Goal: Task Accomplishment & Management: Manage account settings

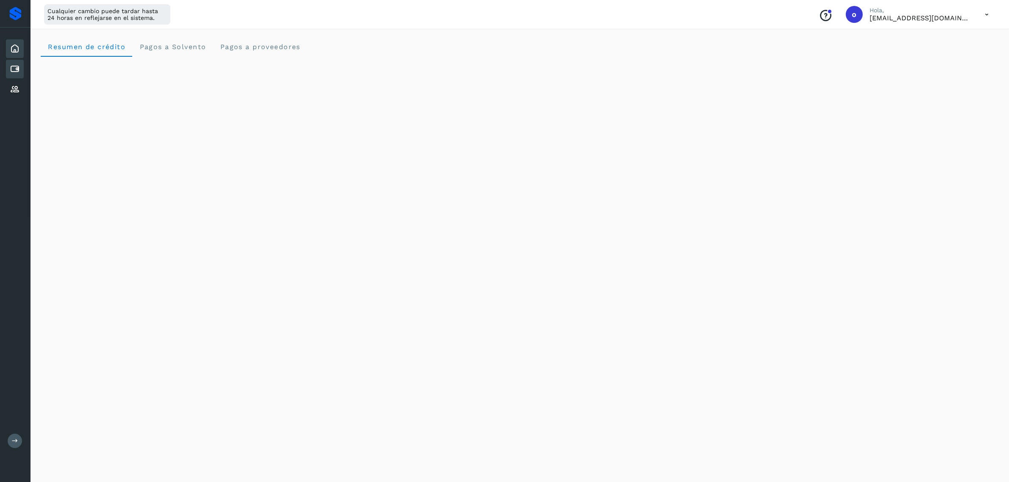
click at [11, 66] on icon at bounding box center [15, 69] width 10 height 10
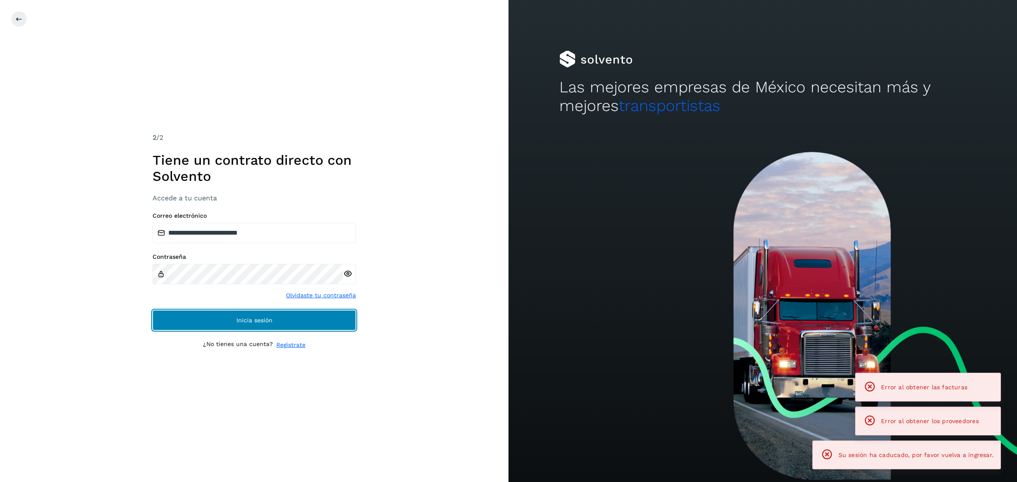
click at [225, 327] on button "Inicia sesión" at bounding box center [254, 320] width 203 height 20
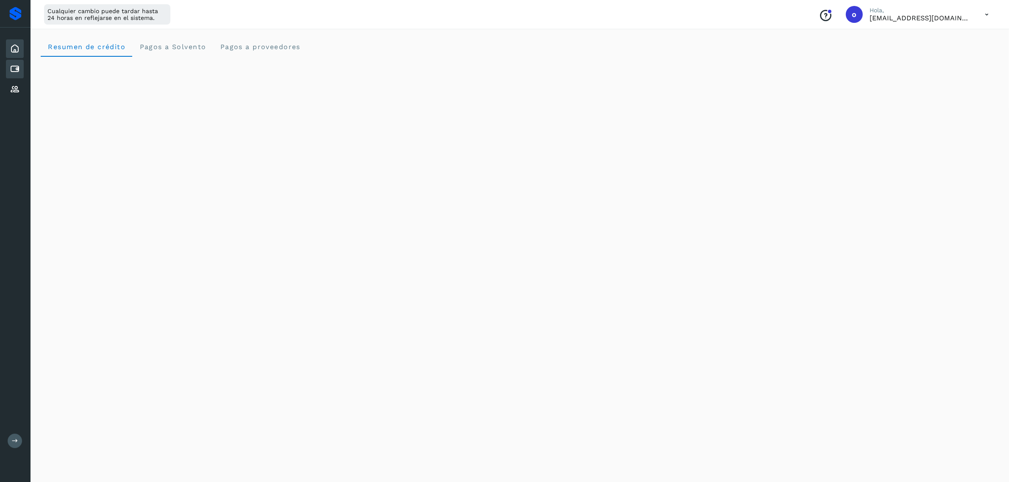
click at [13, 68] on icon at bounding box center [15, 69] width 10 height 10
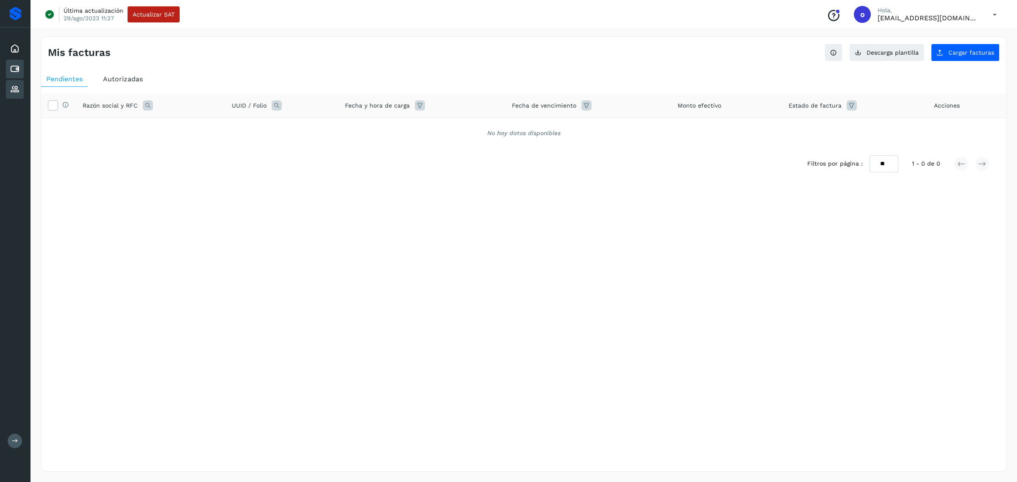
click at [17, 81] on div "Proveedores" at bounding box center [15, 89] width 18 height 19
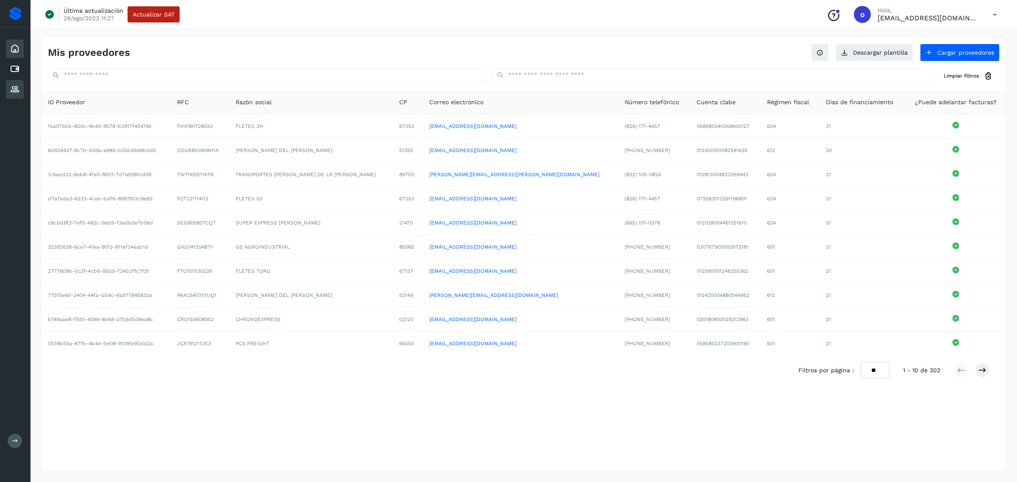
click at [14, 47] on icon at bounding box center [15, 49] width 10 height 10
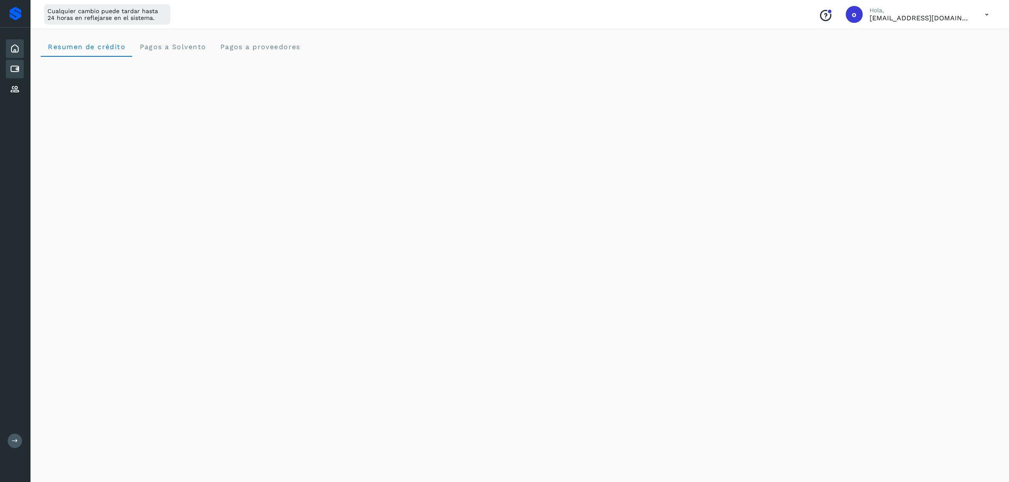
click at [19, 68] on icon at bounding box center [15, 69] width 10 height 10
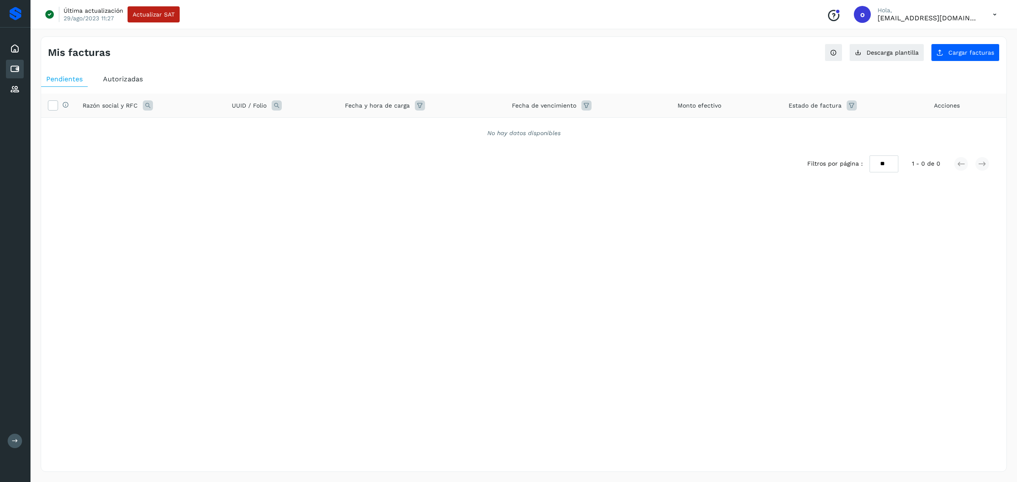
click at [120, 84] on div "Autorizadas" at bounding box center [123, 79] width 50 height 15
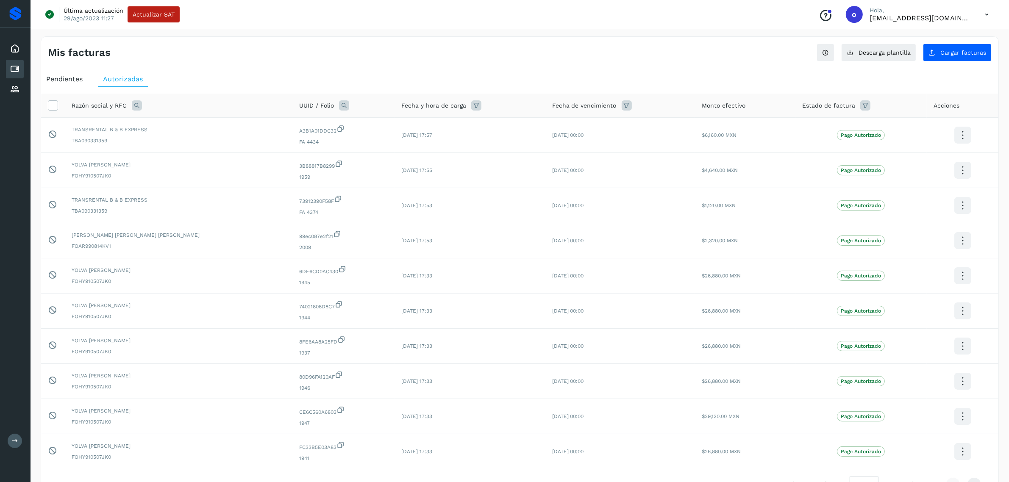
click at [140, 107] on icon at bounding box center [137, 105] width 10 height 10
click at [183, 138] on input "text" at bounding box center [192, 141] width 104 height 14
type input "******"
click at [216, 164] on span "Buscar" at bounding box center [213, 163] width 17 height 8
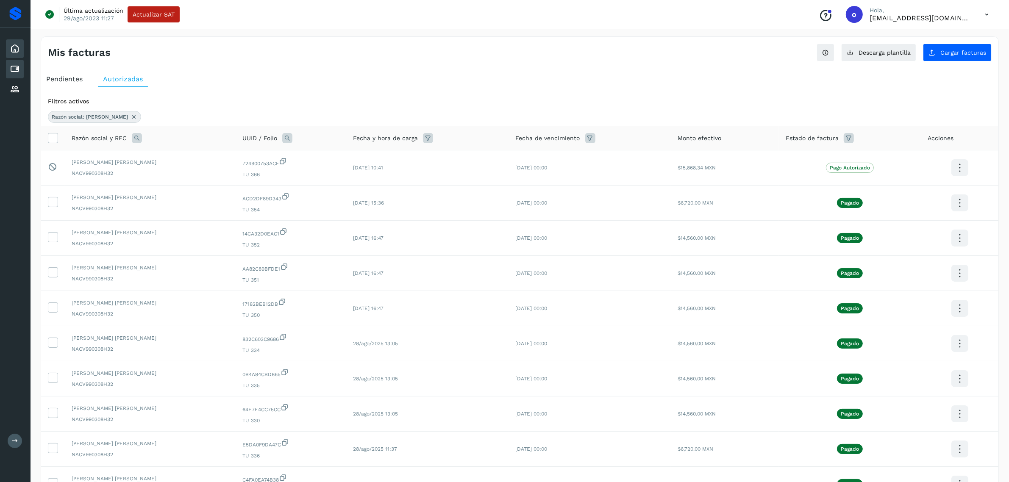
click at [20, 43] on div "Inicio" at bounding box center [15, 48] width 18 height 19
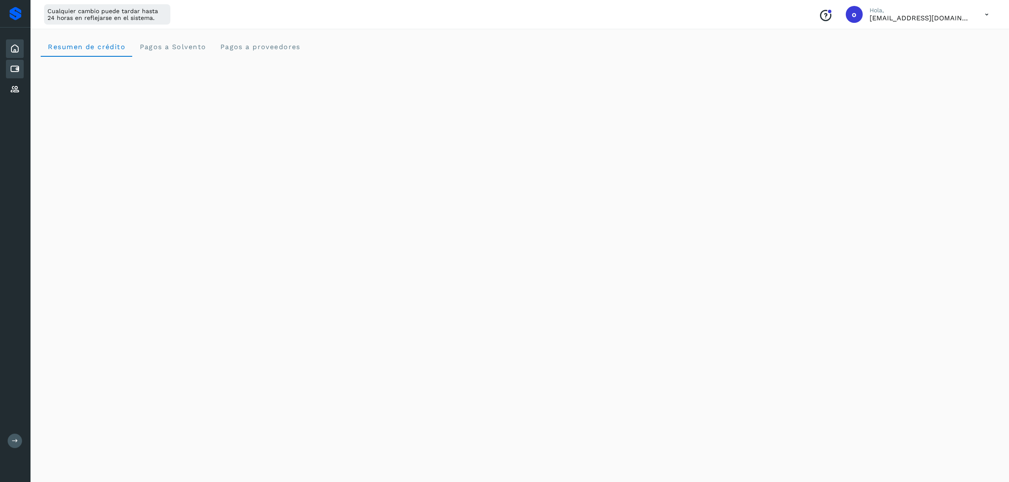
click at [17, 69] on icon at bounding box center [15, 69] width 10 height 10
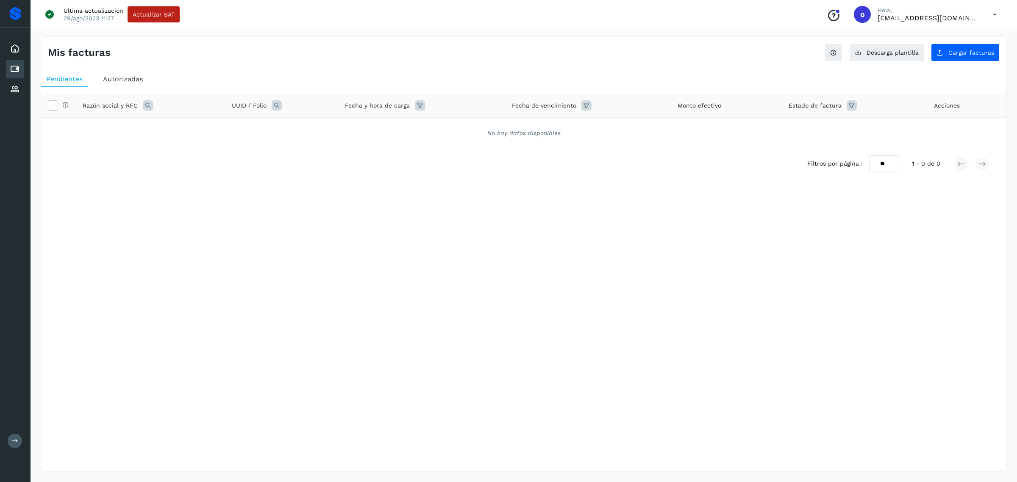
click at [131, 80] on span "Autorizadas" at bounding box center [123, 79] width 40 height 8
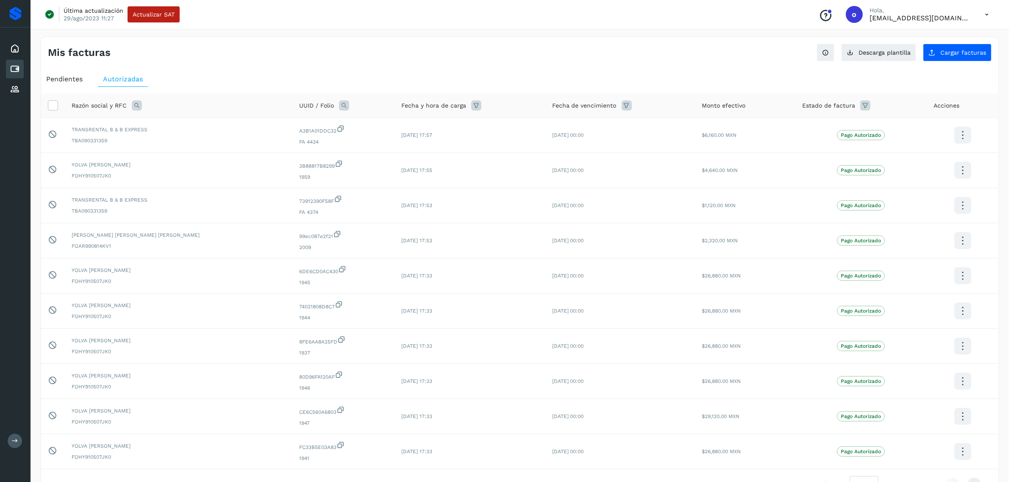
click at [339, 109] on icon at bounding box center [344, 105] width 10 height 10
click at [343, 128] on span at bounding box center [342, 125] width 10 height 10
click at [342, 143] on input "text" at bounding box center [353, 141] width 104 height 14
type input "*****"
click at [365, 164] on span "Buscar" at bounding box center [373, 163] width 17 height 8
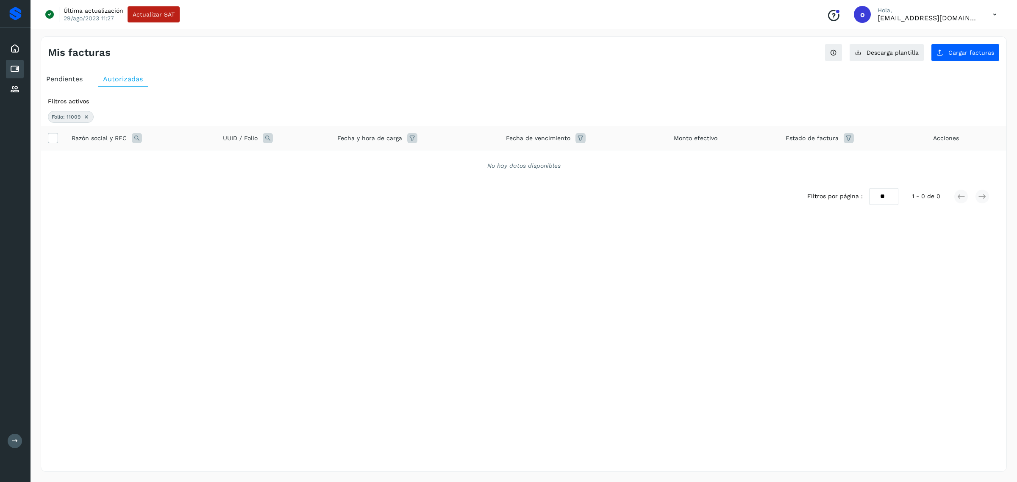
click at [87, 117] on icon at bounding box center [86, 117] width 7 height 7
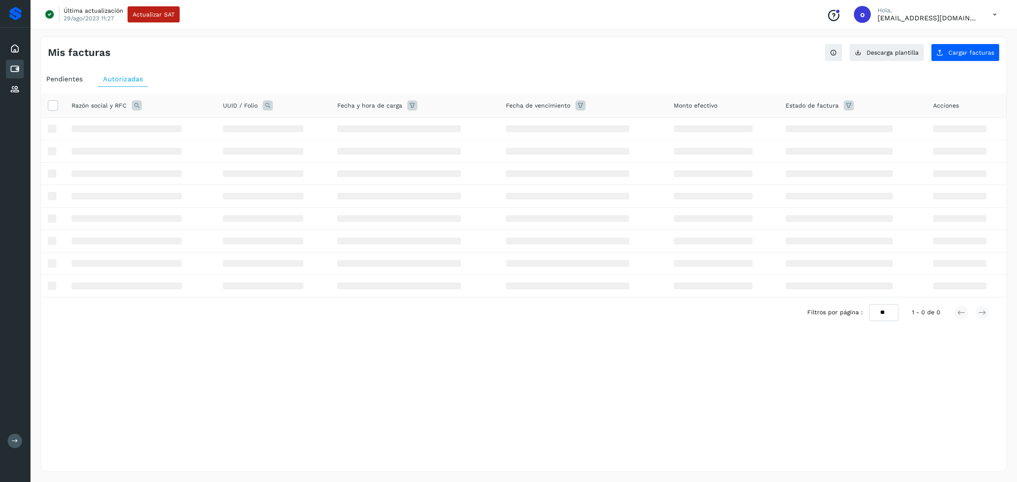
click at [267, 107] on icon at bounding box center [268, 105] width 10 height 10
drag, startPoint x: 318, startPoint y: 121, endPoint x: 308, endPoint y: 147, distance: 27.2
click at [318, 121] on label "Folio" at bounding box center [322, 124] width 28 height 9
click at [306, 143] on input "text" at bounding box center [324, 141] width 104 height 14
type input "*****"
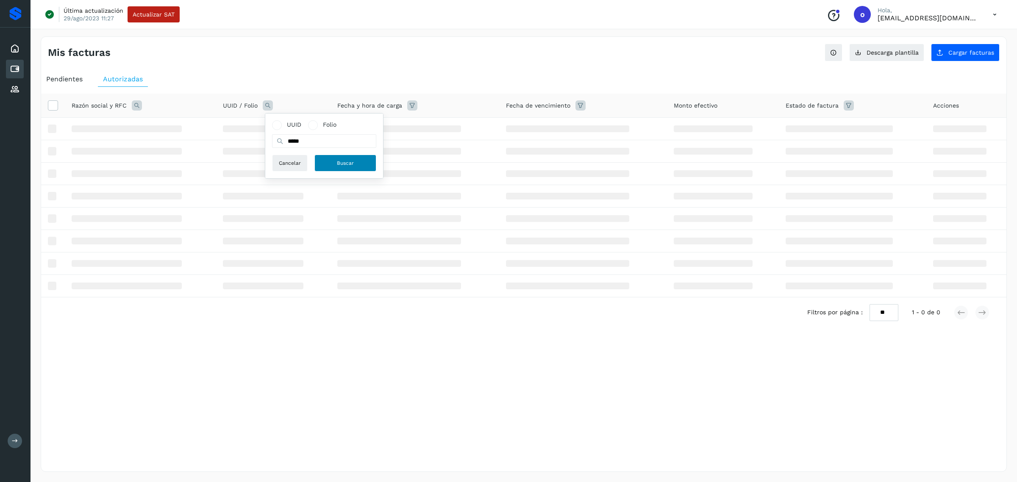
click at [359, 166] on button "Buscar" at bounding box center [346, 163] width 62 height 17
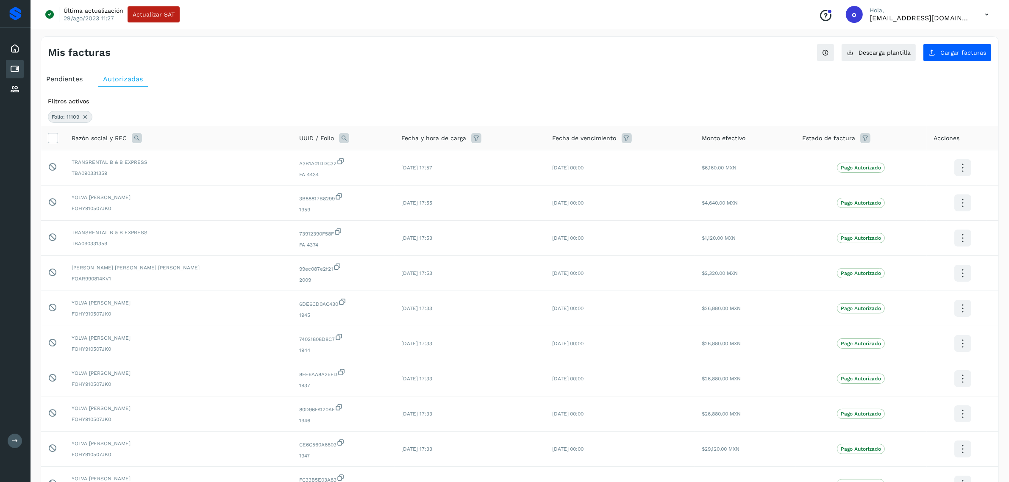
click at [339, 136] on icon at bounding box center [344, 138] width 10 height 10
click at [331, 175] on input "text" at bounding box center [353, 174] width 104 height 14
click at [348, 160] on label "Folio" at bounding box center [351, 157] width 28 height 9
click at [347, 170] on input "text" at bounding box center [353, 174] width 104 height 14
type input "*****"
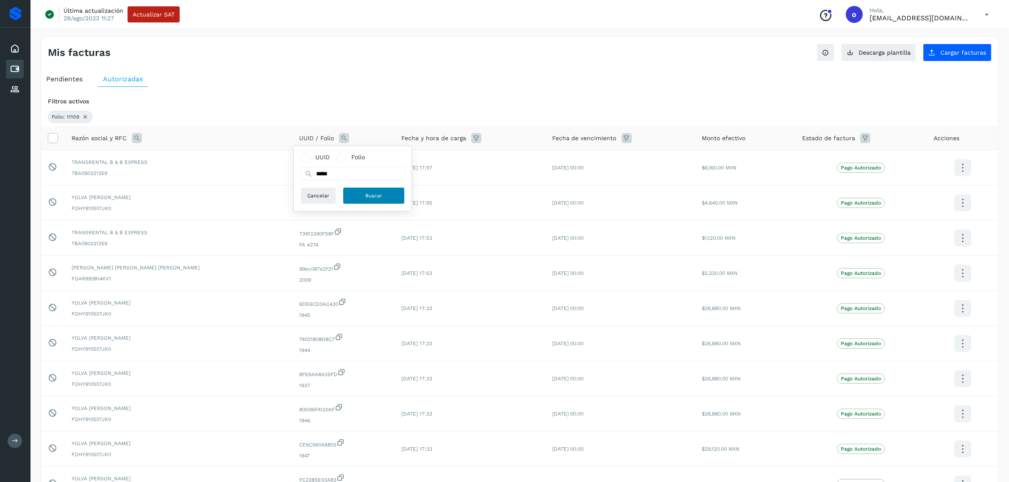
click at [384, 192] on button "Buscar" at bounding box center [374, 195] width 62 height 17
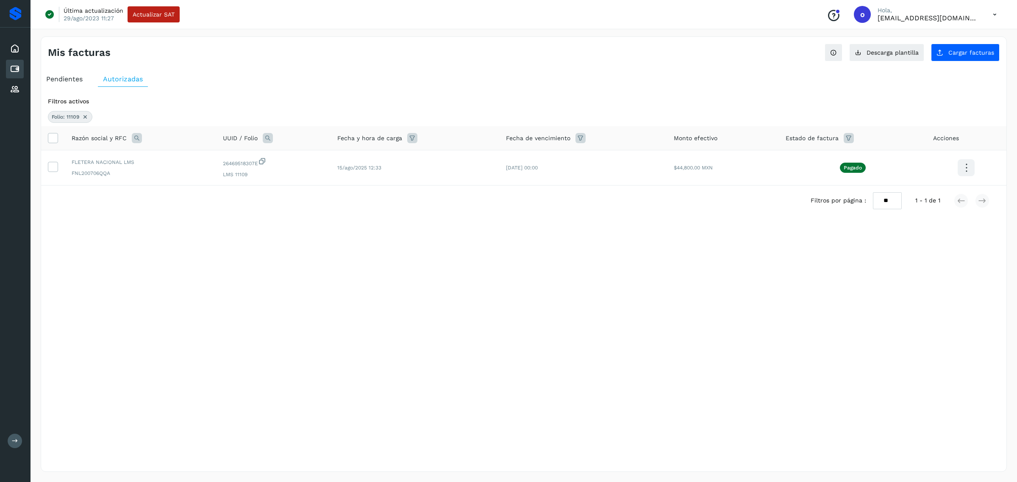
click at [80, 81] on span "Pendientes" at bounding box center [64, 79] width 36 height 8
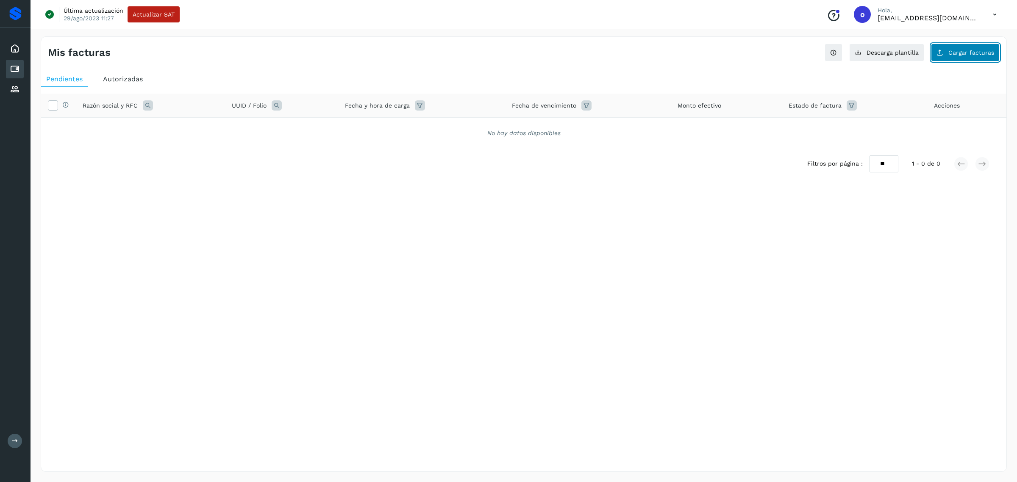
click at [969, 59] on button "Cargar facturas" at bounding box center [965, 53] width 69 height 18
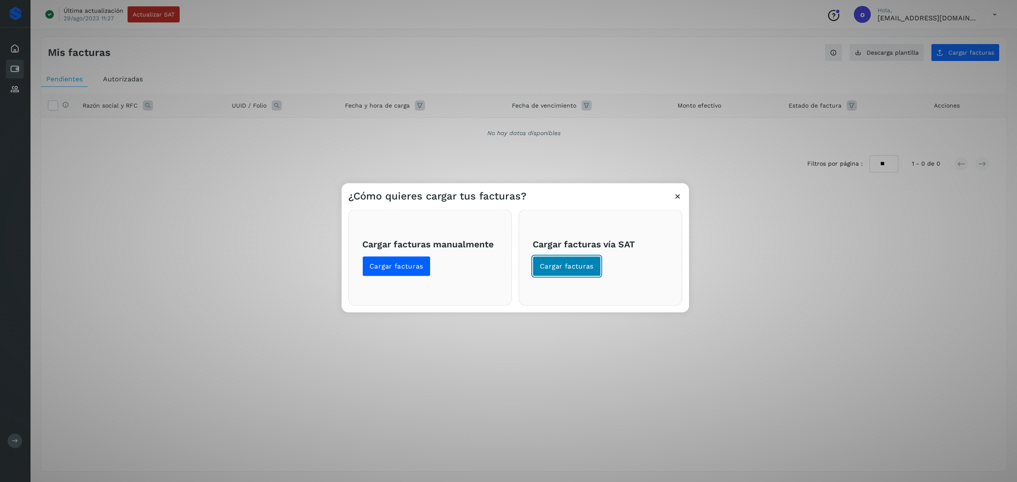
click at [569, 272] on button "Cargar facturas" at bounding box center [567, 266] width 68 height 20
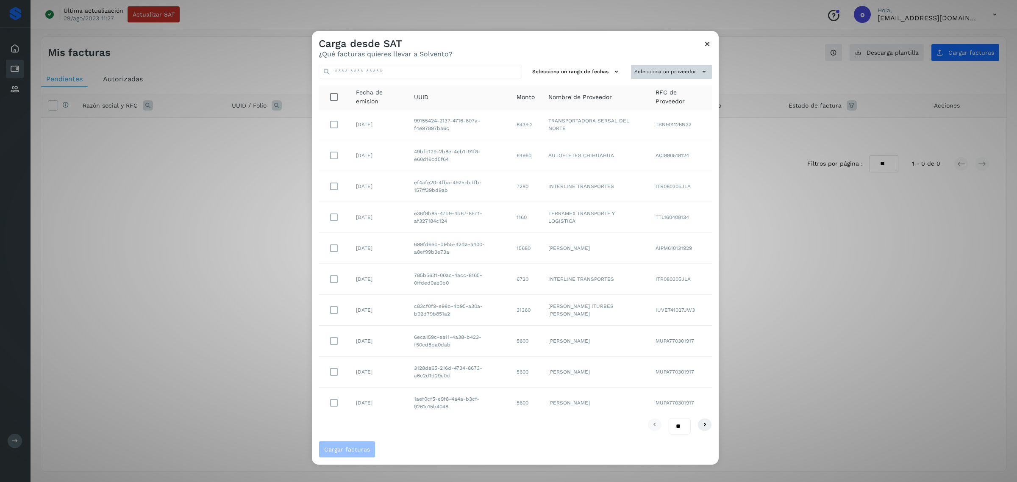
click at [639, 70] on button "Selecciona un proveedor" at bounding box center [671, 72] width 81 height 14
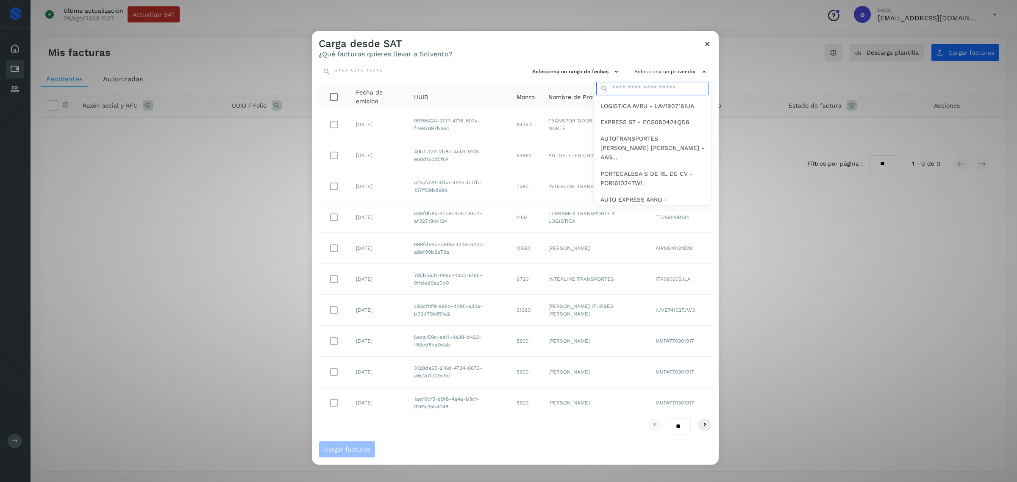
drag, startPoint x: 639, startPoint y: 70, endPoint x: 610, endPoint y: 90, distance: 35.5
click at [610, 90] on input "text" at bounding box center [652, 89] width 113 height 14
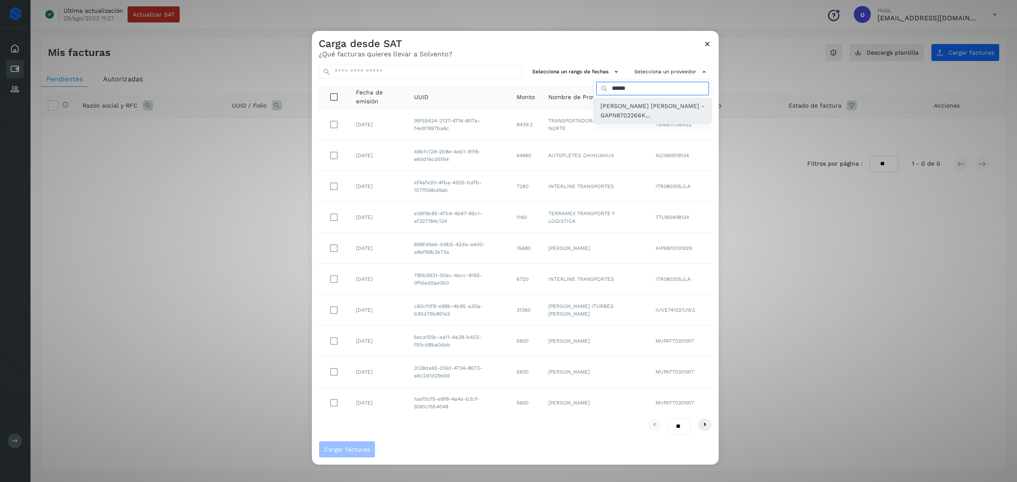
type input "******"
click at [612, 104] on span "[PERSON_NAME] [PERSON_NAME] - GAPN8702266K..." at bounding box center [653, 110] width 104 height 19
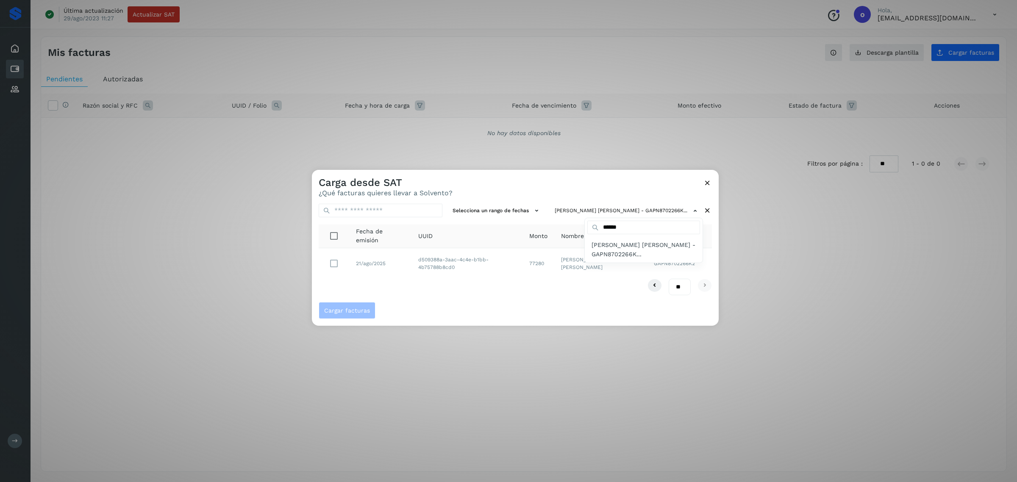
click at [332, 262] on div at bounding box center [820, 411] width 1017 height 482
click at [357, 313] on span "Cargar facturas" at bounding box center [347, 311] width 46 height 6
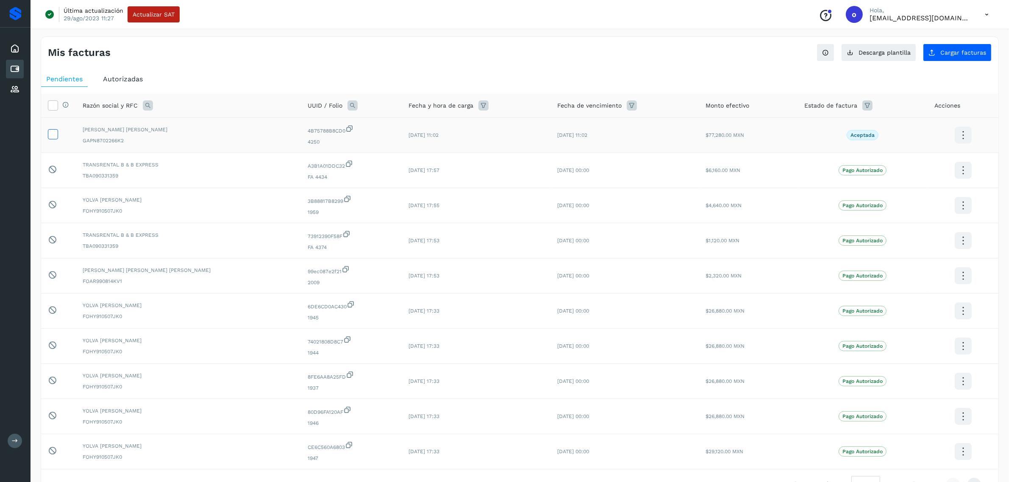
click at [50, 133] on icon at bounding box center [52, 133] width 9 height 9
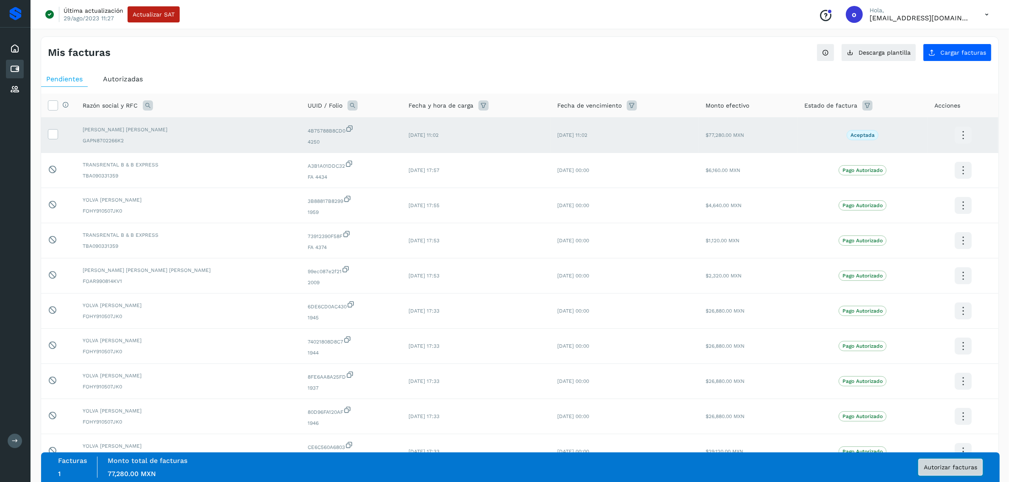
click at [944, 475] on button "Autorizar facturas" at bounding box center [951, 467] width 64 height 17
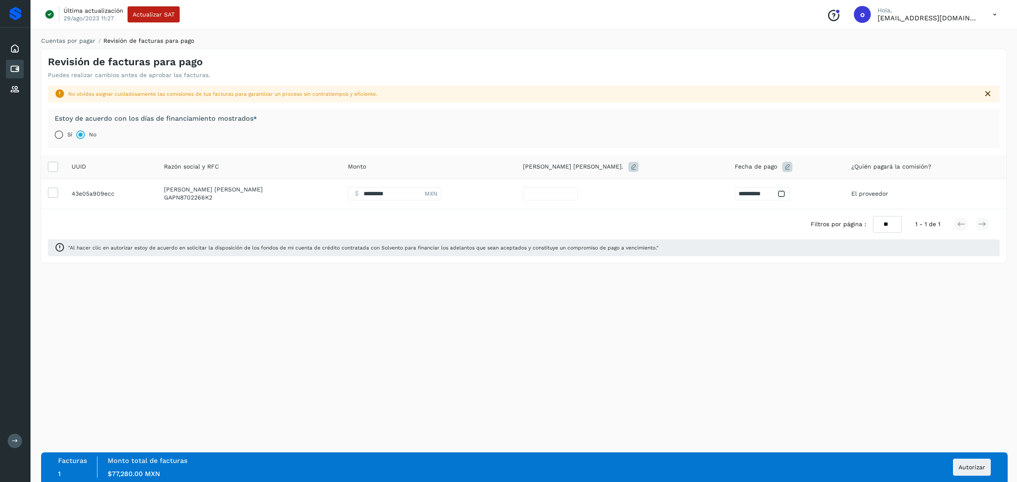
click at [777, 192] on icon at bounding box center [781, 193] width 9 height 9
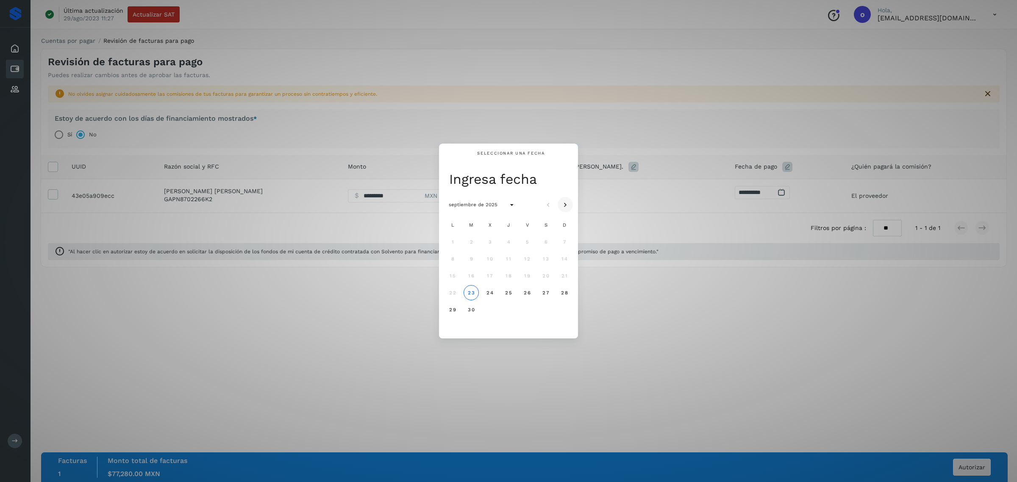
click at [563, 204] on icon "Mes siguiente" at bounding box center [565, 205] width 8 height 8
click at [528, 244] on span "3" at bounding box center [527, 242] width 4 height 6
type input "**"
type input "**********"
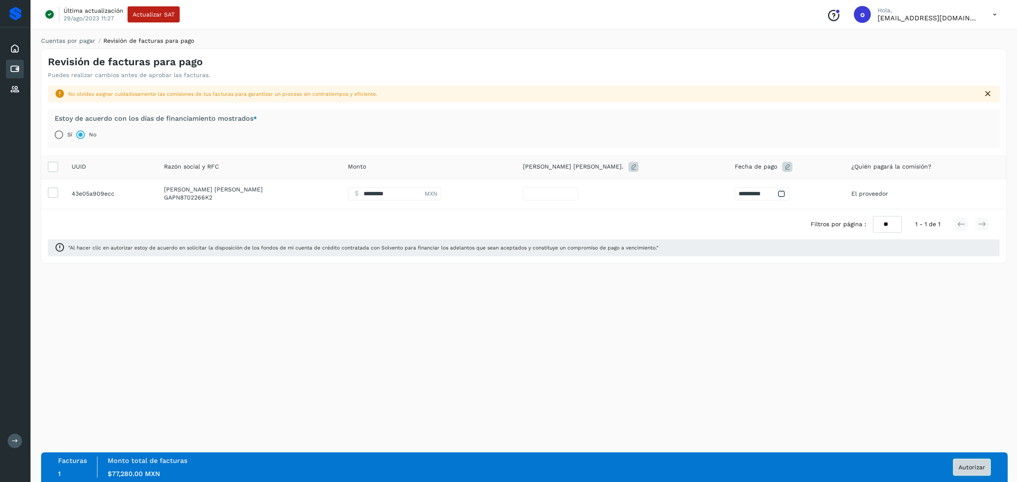
click at [973, 461] on button "Autorizar" at bounding box center [972, 467] width 38 height 17
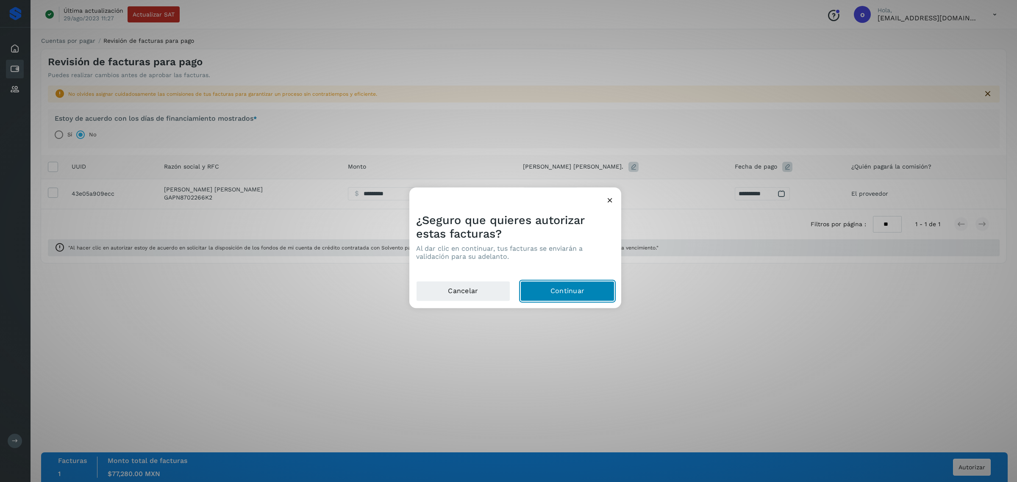
click at [581, 299] on button "Continuar" at bounding box center [568, 291] width 94 height 20
